Goal: Transaction & Acquisition: Purchase product/service

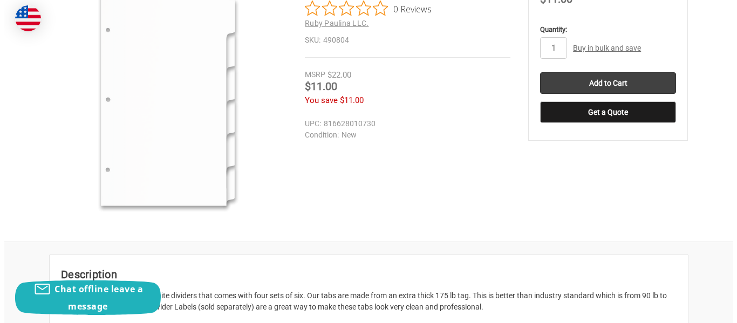
scroll to position [197, 0]
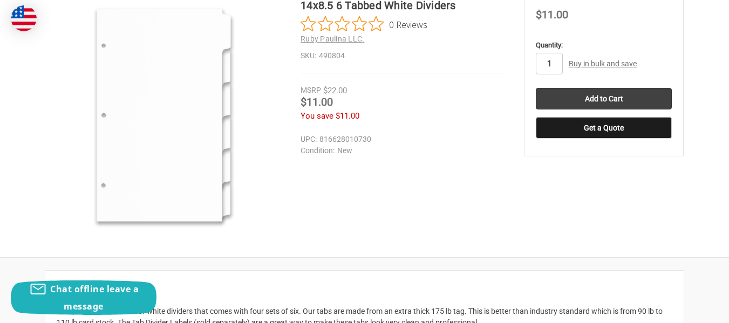
click at [556, 58] on input "1" at bounding box center [549, 64] width 27 height 22
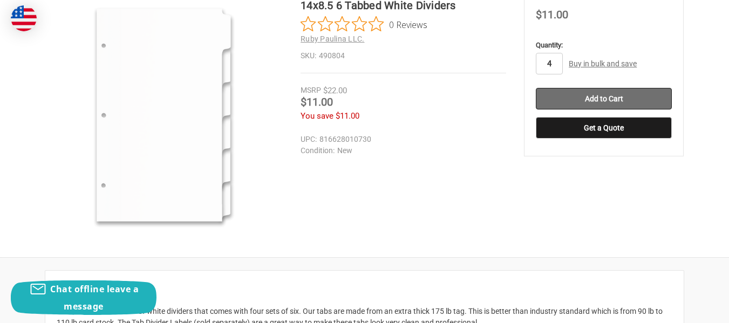
type input "4"
click at [573, 94] on input "Add to Cart" at bounding box center [604, 99] width 136 height 22
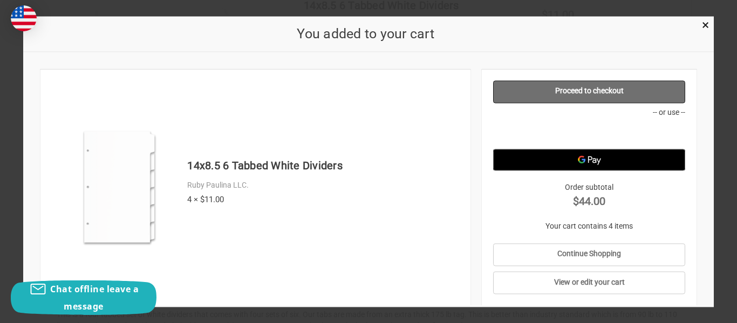
click at [617, 92] on link "Proceed to checkout" at bounding box center [589, 91] width 193 height 23
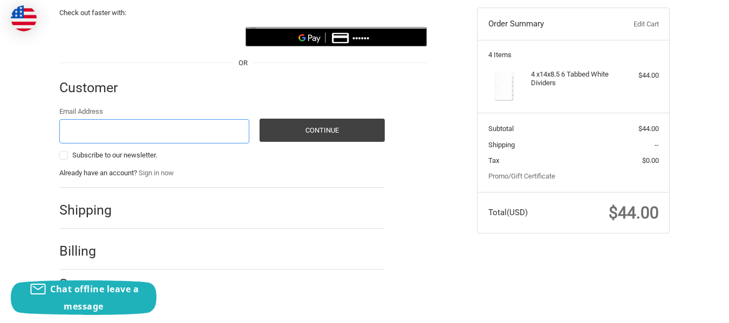
scroll to position [111, 0]
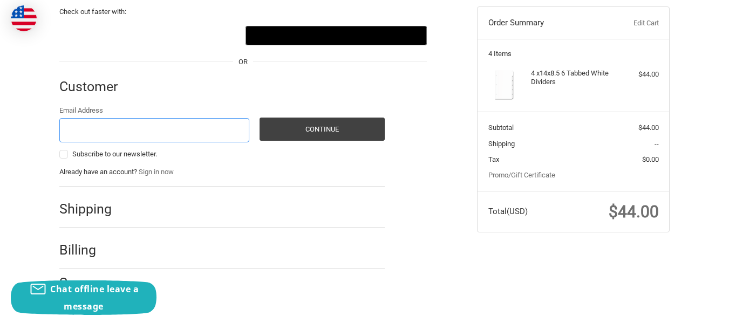
click at [194, 131] on input "Email Address" at bounding box center [154, 130] width 190 height 24
type input "[EMAIL_ADDRESS][DOMAIN_NAME]"
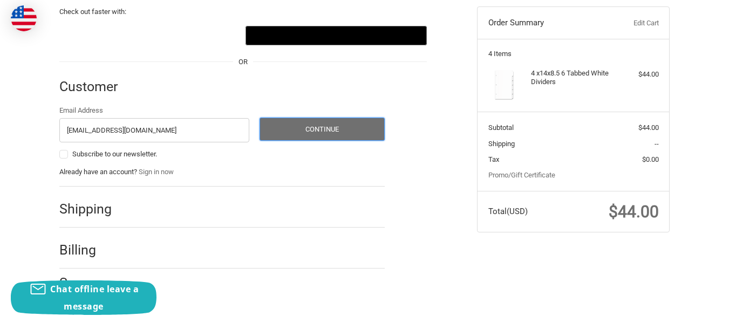
click at [282, 132] on button "Continue" at bounding box center [321, 129] width 125 height 23
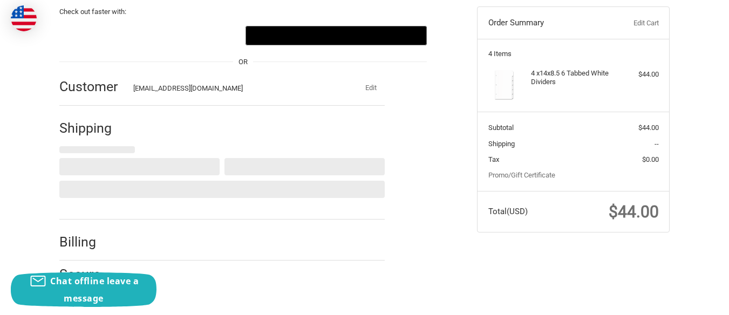
select select "US"
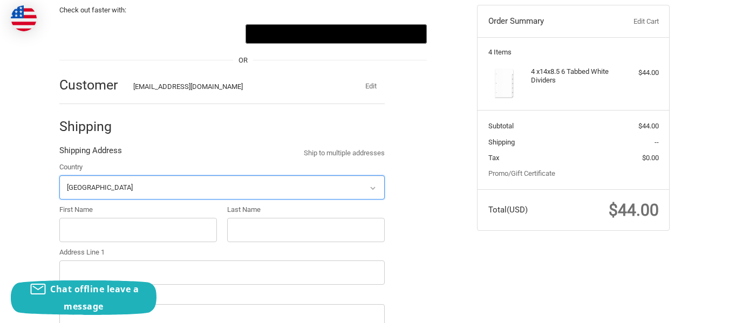
scroll to position [152, 0]
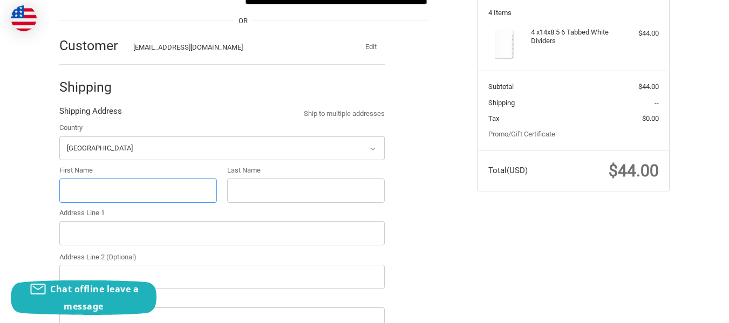
click at [211, 193] on input "First Name" at bounding box center [137, 191] width 157 height 24
type input "[PERSON_NAME]"
type input "[GEOGRAPHIC_DATA]"
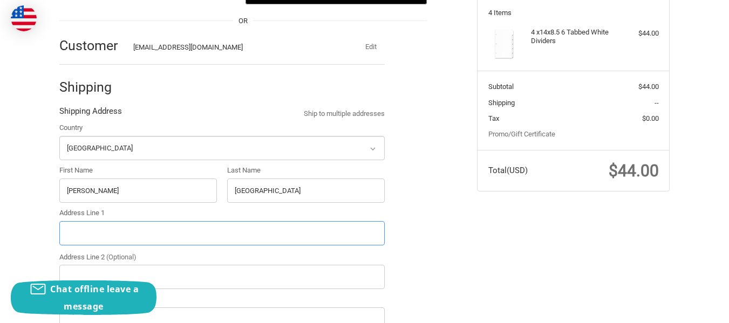
type input "[STREET_ADDRESS]"
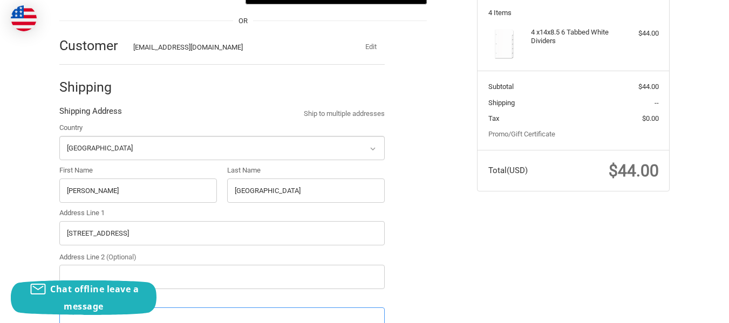
type input "Consultco, Inc."
type input "Tenafly"
select select "NJ"
type input "07670-2621"
type input "2015677606"
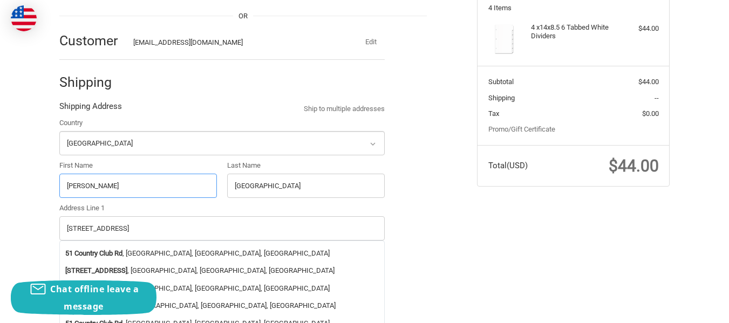
scroll to position [172, 0]
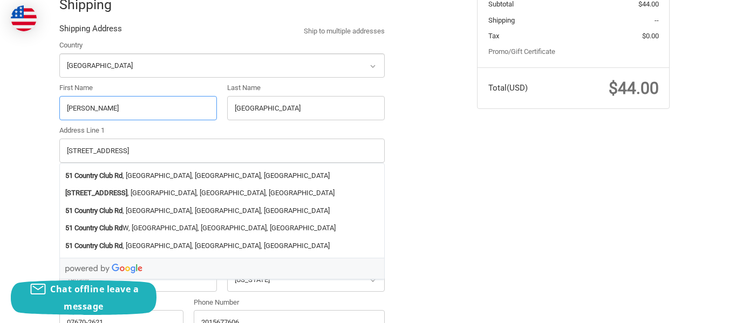
radio input "true"
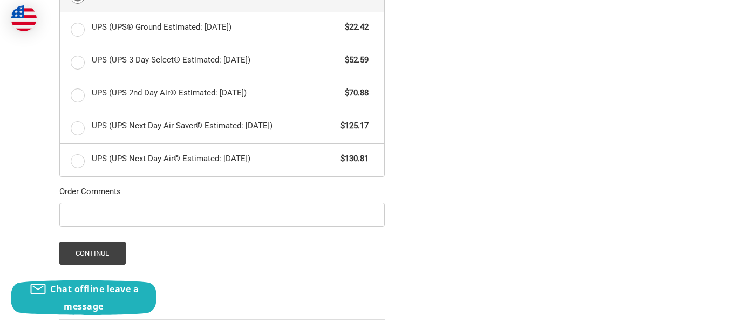
scroll to position [648, 0]
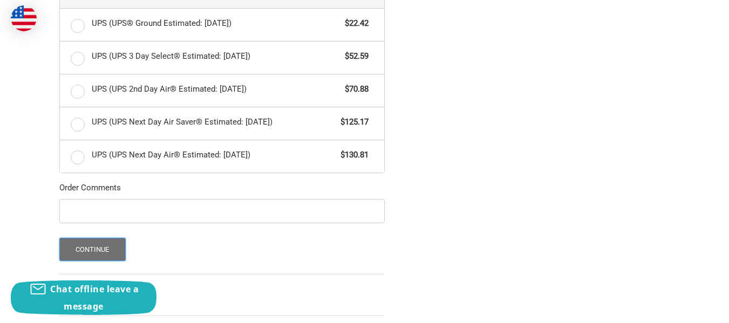
click at [112, 246] on button "Continue" at bounding box center [92, 249] width 66 height 23
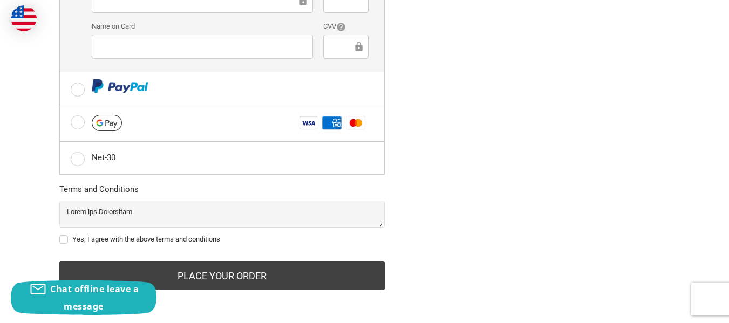
scroll to position [407, 0]
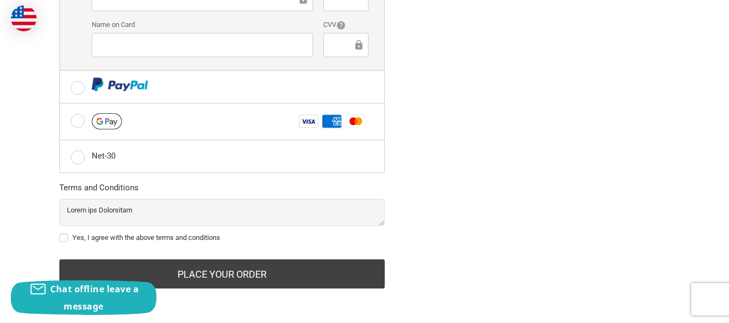
click at [65, 234] on label "Yes, I agree with the above terms and conditions" at bounding box center [221, 238] width 325 height 9
click at [60, 233] on input "Yes, I agree with the above terms and conditions" at bounding box center [59, 232] width 1 height 1
checkbox input "true"
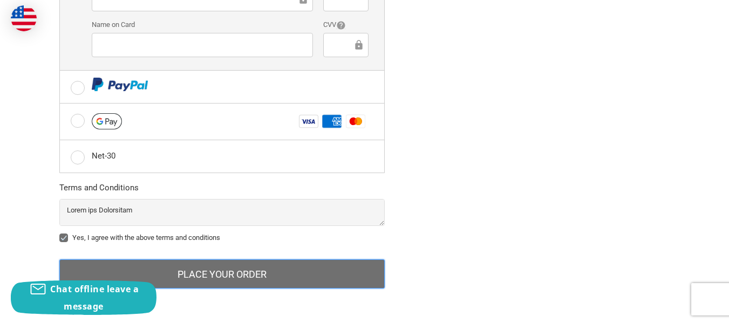
click at [188, 271] on button "Place Your Order" at bounding box center [221, 273] width 325 height 29
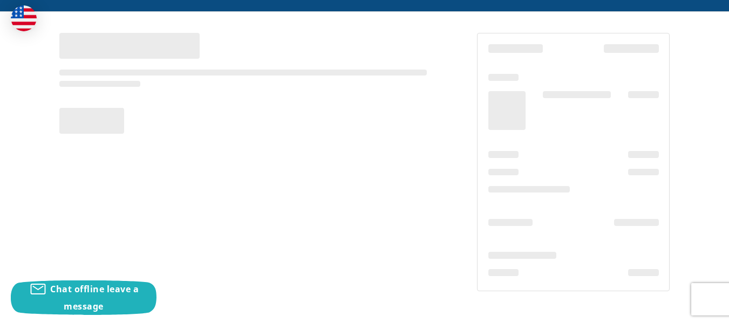
scroll to position [52, 0]
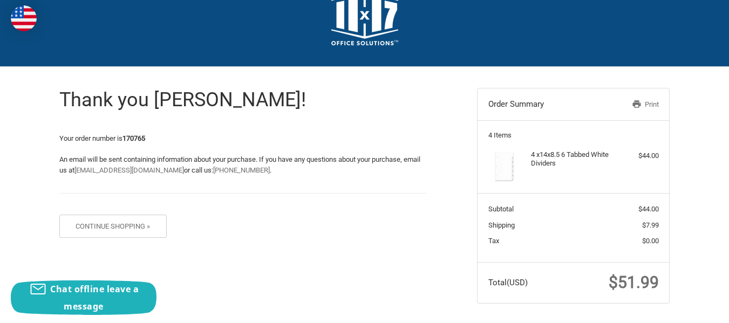
scroll to position [31, 0]
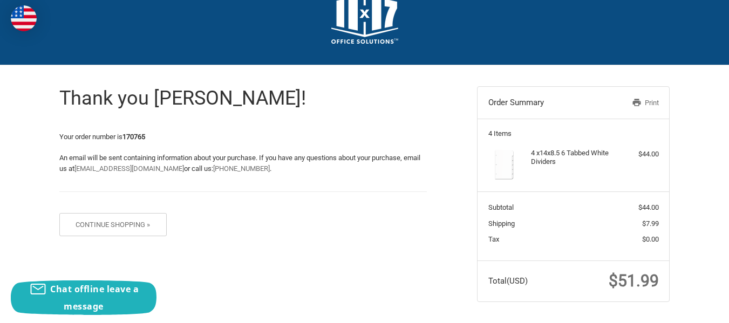
drag, startPoint x: 648, startPoint y: 101, endPoint x: 560, endPoint y: 285, distance: 204.3
click at [648, 101] on link "Print" at bounding box center [630, 103] width 56 height 11
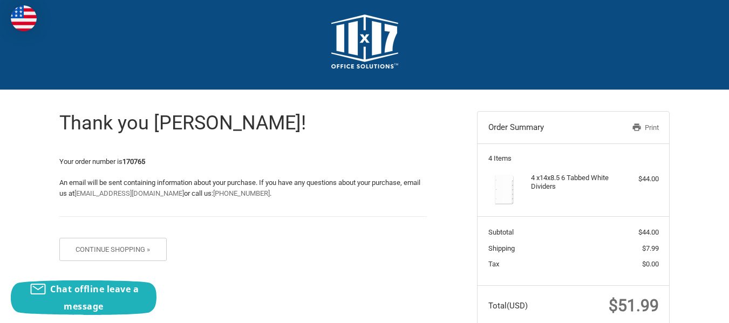
scroll to position [4, 0]
